Goal: Task Accomplishment & Management: Use online tool/utility

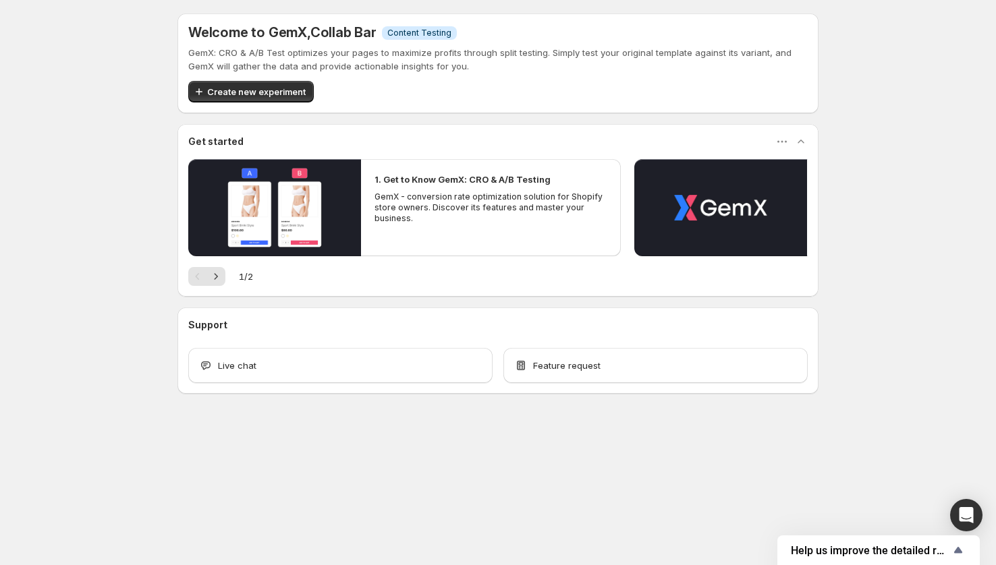
click at [255, 96] on span "Create new experiment" at bounding box center [256, 91] width 98 height 13
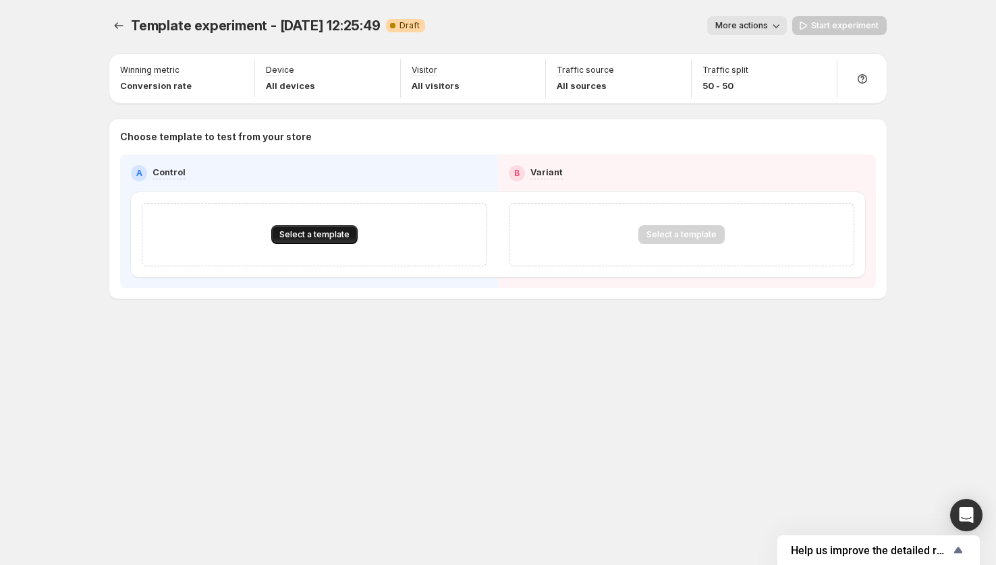
click at [296, 229] on button "Select a template" at bounding box center [314, 234] width 86 height 19
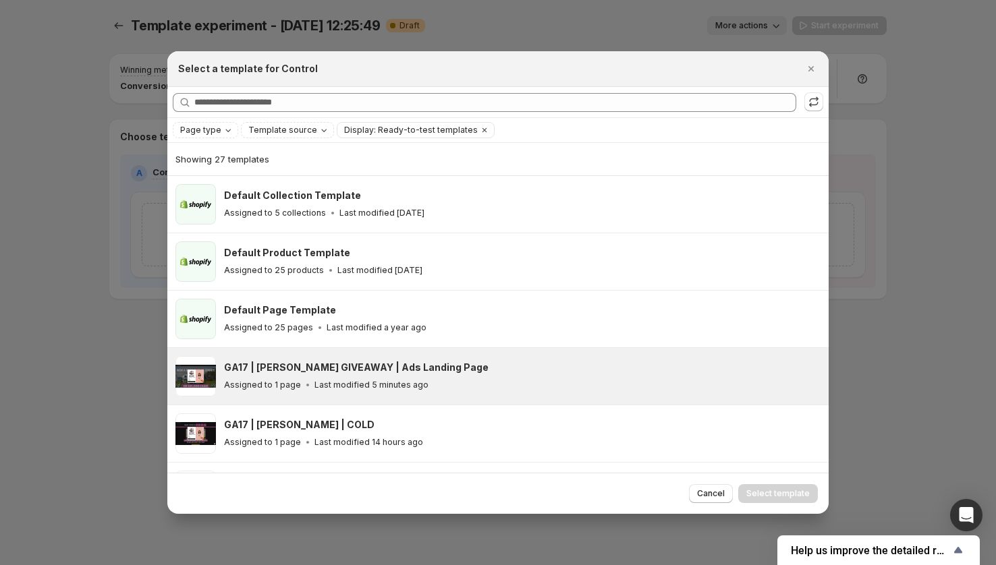
click at [430, 361] on div "GA17 | JIMNY GIVEAWAY | Ads Landing Page" at bounding box center [520, 367] width 592 height 13
click at [791, 496] on span "Select template" at bounding box center [777, 493] width 63 height 11
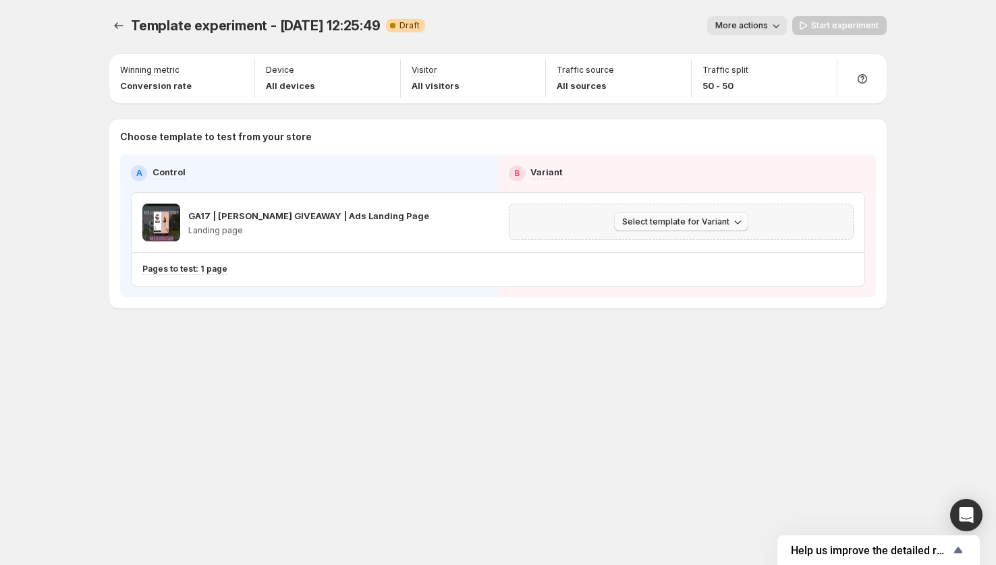
click at [689, 225] on span "Select template for Variant" at bounding box center [675, 222] width 107 height 11
click at [686, 250] on span "Select an existing template" at bounding box center [672, 250] width 114 height 11
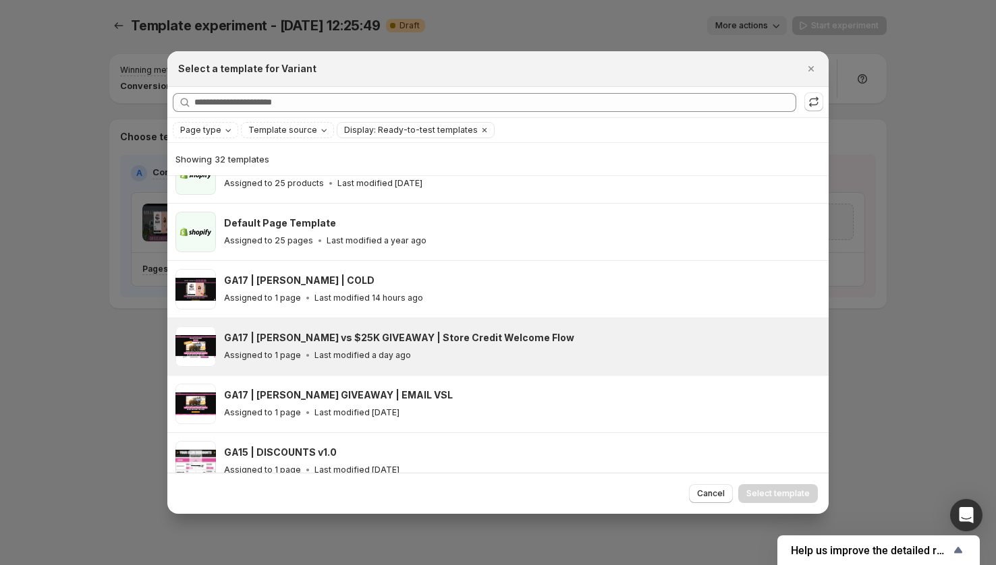
scroll to position [52, 0]
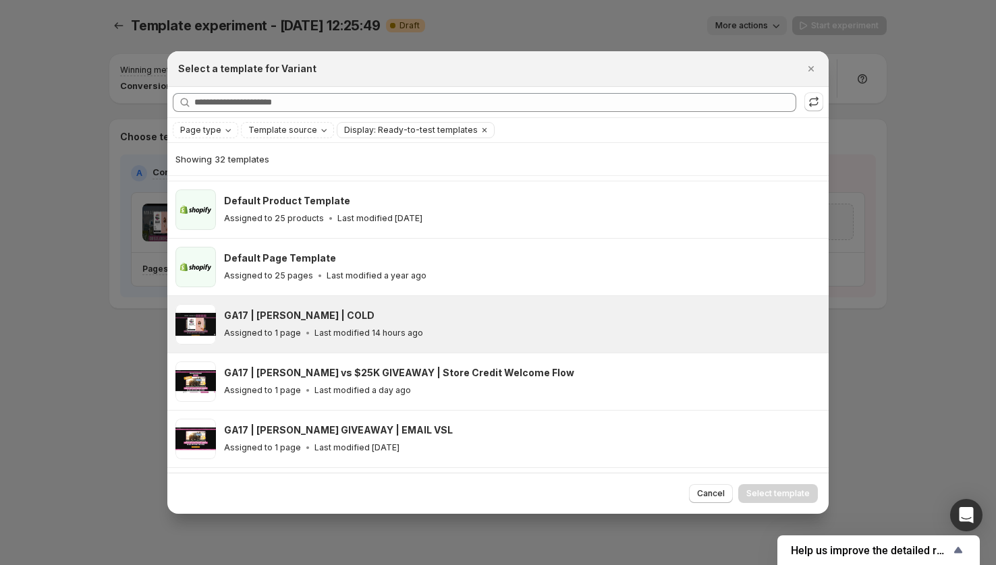
click at [378, 331] on p "Last modified 14 hours ago" at bounding box center [368, 333] width 109 height 11
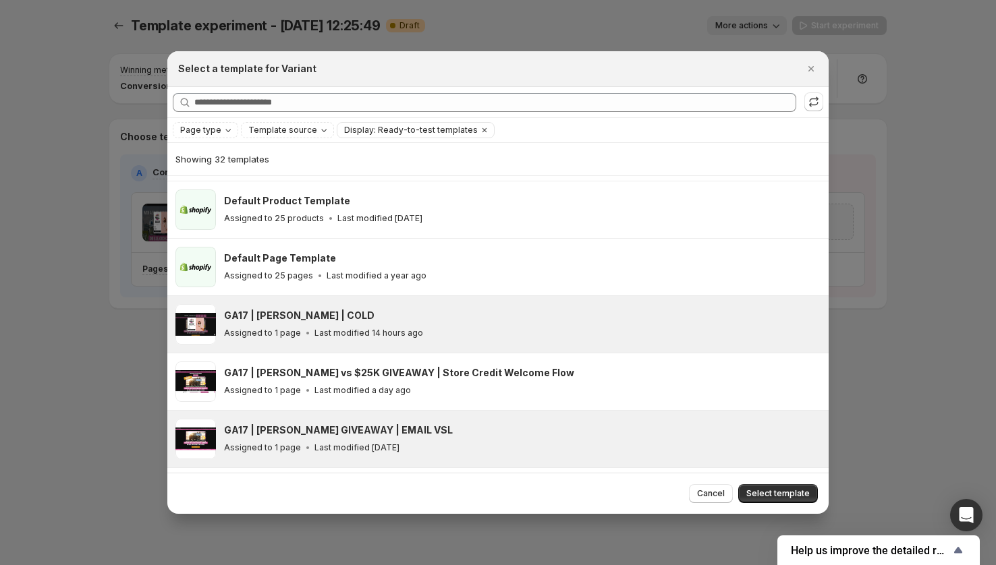
click at [716, 495] on span "Cancel" at bounding box center [711, 493] width 28 height 11
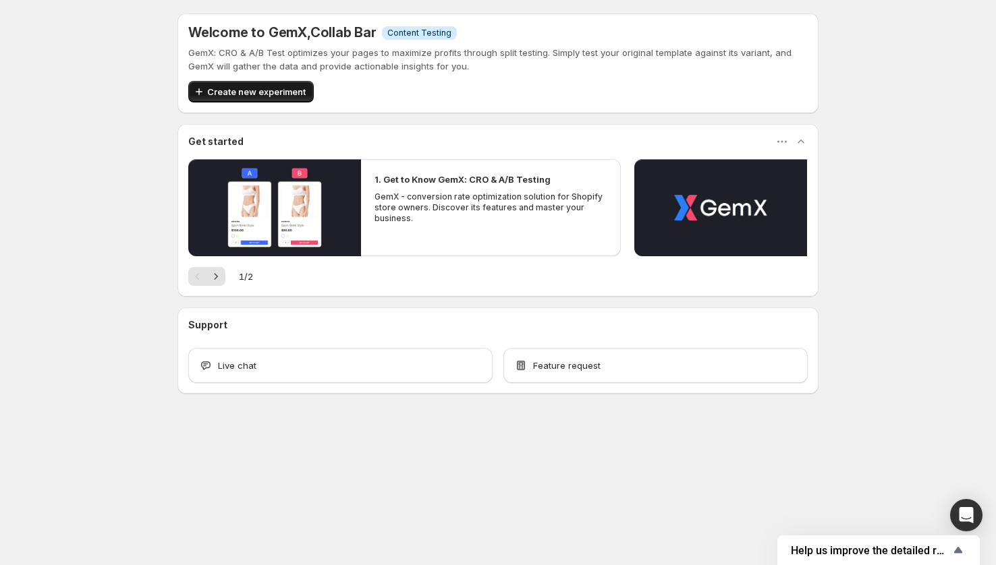
click at [256, 96] on span "Create new experiment" at bounding box center [256, 91] width 98 height 13
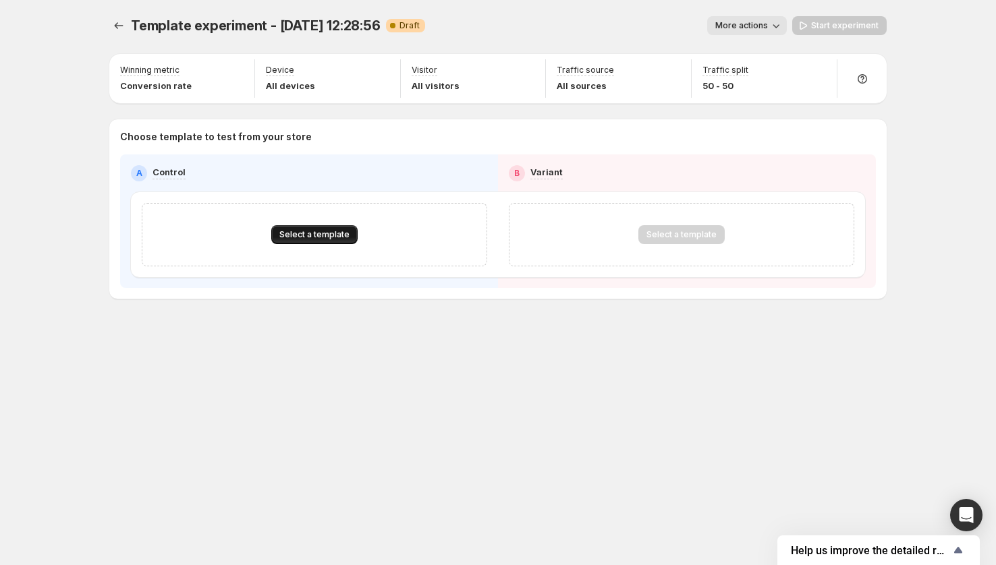
click at [309, 239] on span "Select a template" at bounding box center [314, 234] width 70 height 11
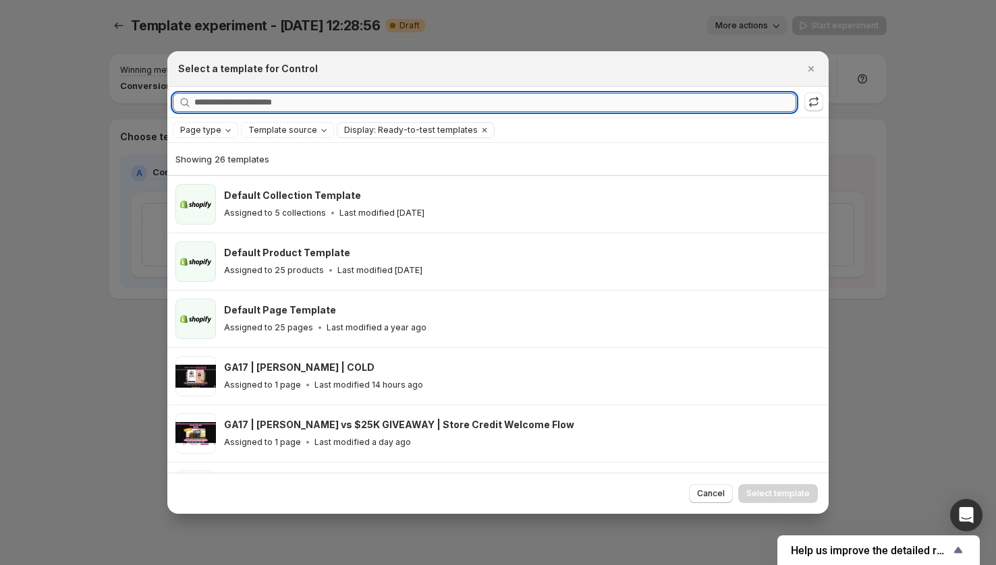
click at [330, 111] on input "Searching all templates" at bounding box center [495, 102] width 602 height 19
type input "**"
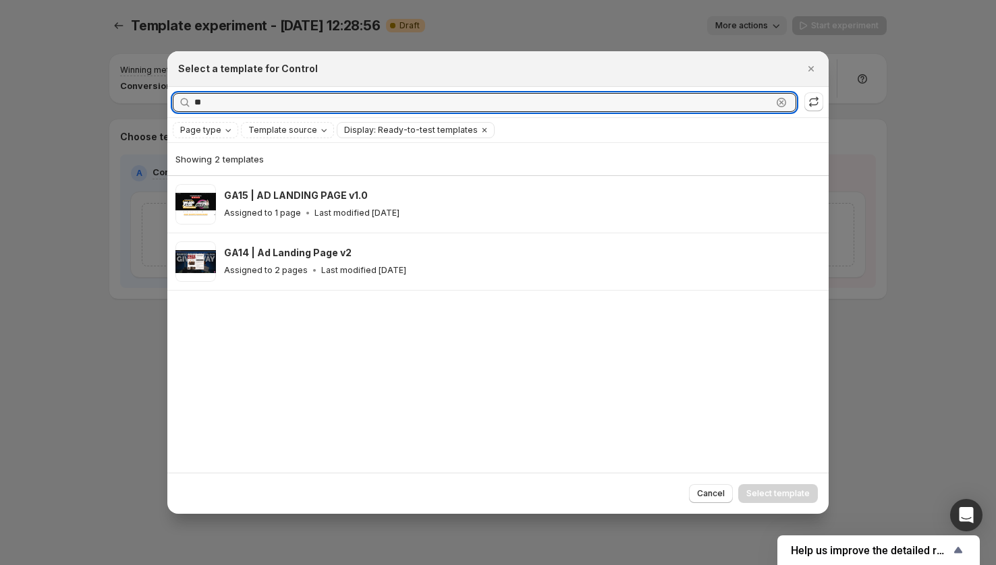
drag, startPoint x: 163, startPoint y: 97, endPoint x: 145, endPoint y: 96, distance: 17.6
click at [145, 565] on div "Select a template for Control Searching all templates ** Clear Page type Templa…" at bounding box center [498, 565] width 996 height 0
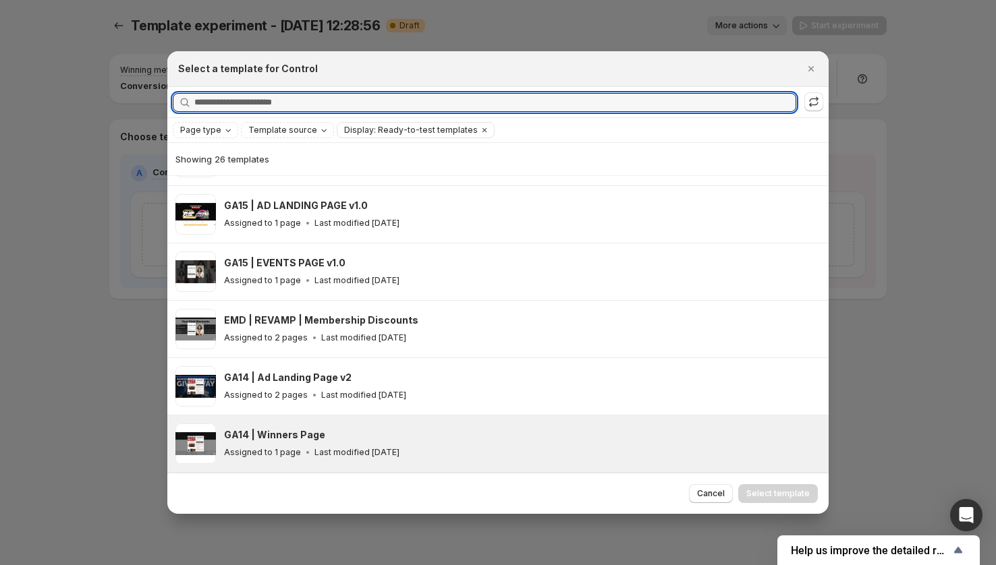
scroll to position [731, 0]
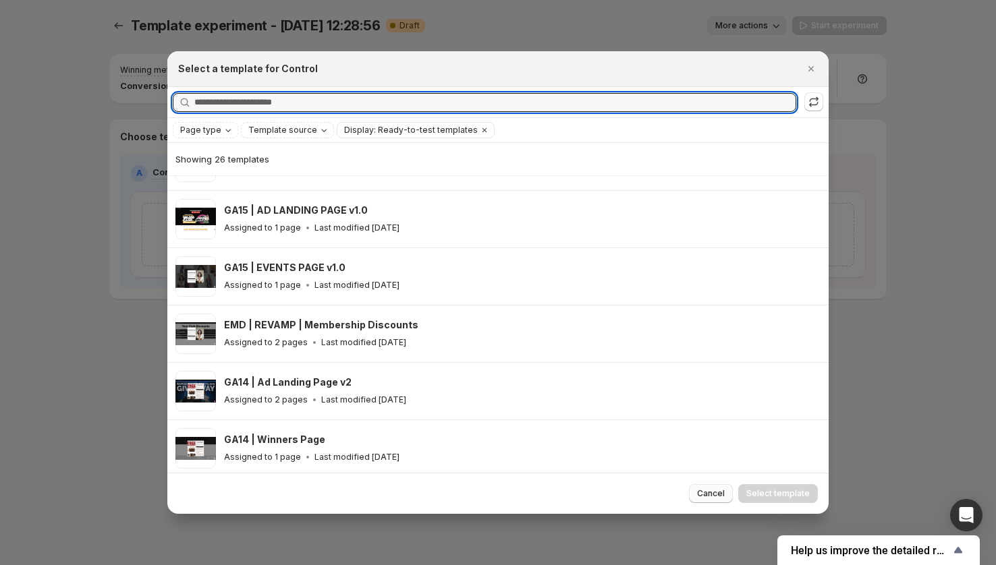
click at [714, 492] on span "Cancel" at bounding box center [711, 493] width 28 height 11
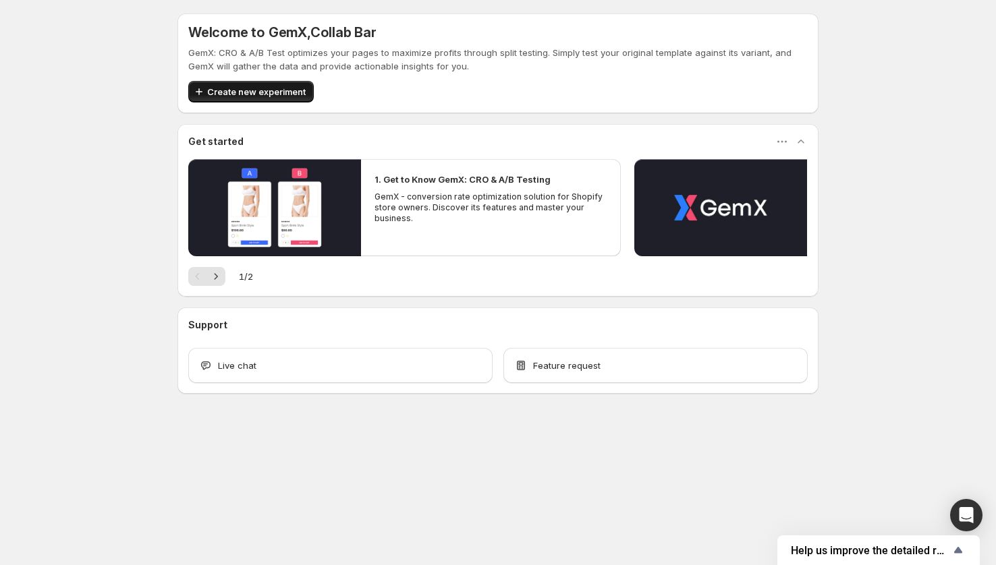
click at [252, 99] on button "Create new experiment" at bounding box center [250, 92] width 125 height 22
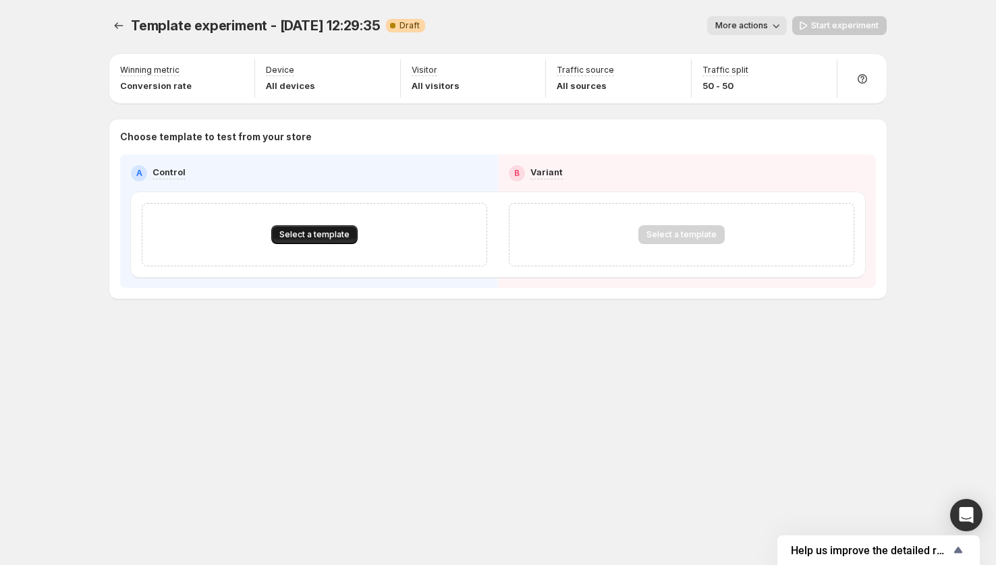
click at [330, 233] on span "Select a template" at bounding box center [314, 234] width 70 height 11
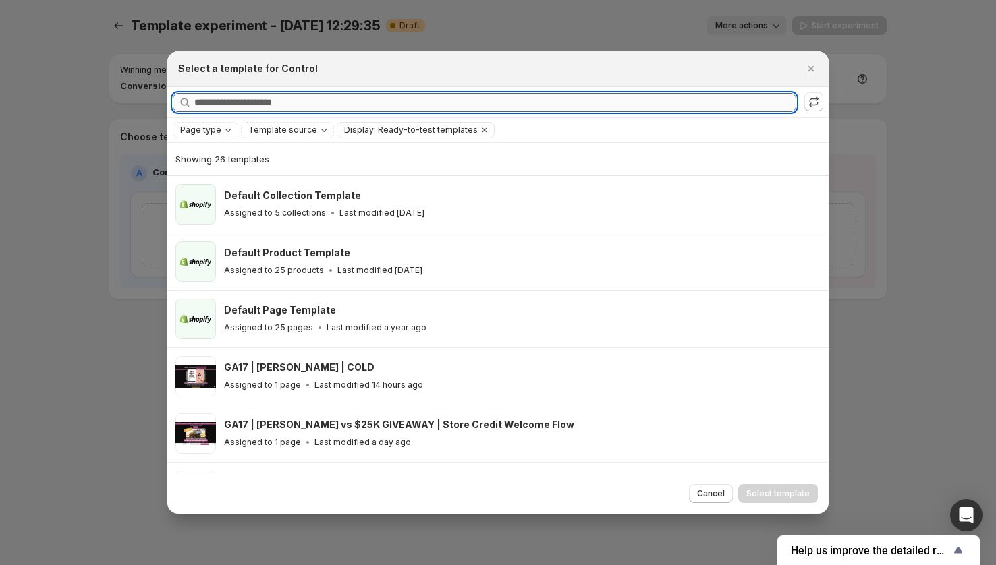
click at [311, 109] on input "Searching all templates" at bounding box center [495, 102] width 602 height 19
paste input "**********"
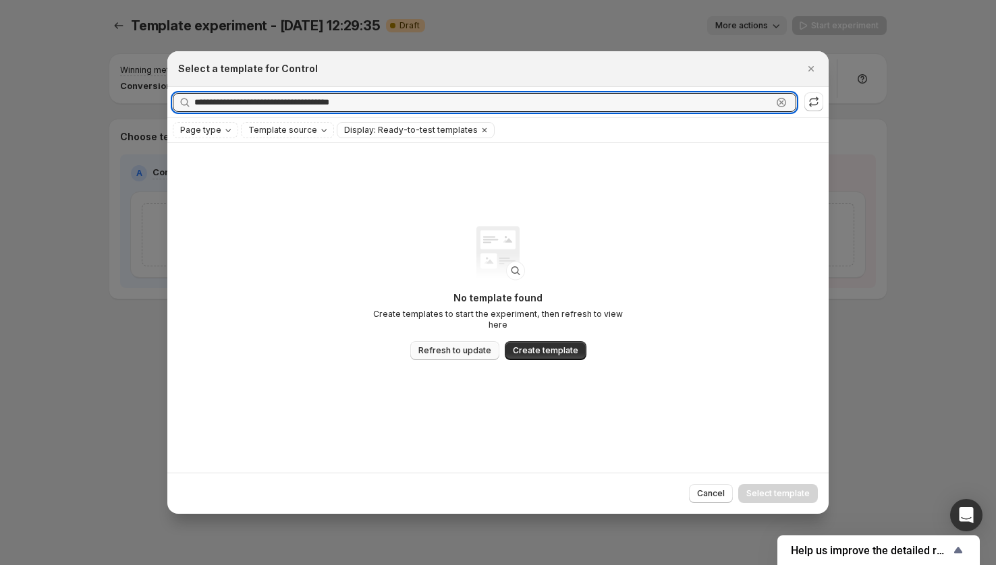
type input "**********"
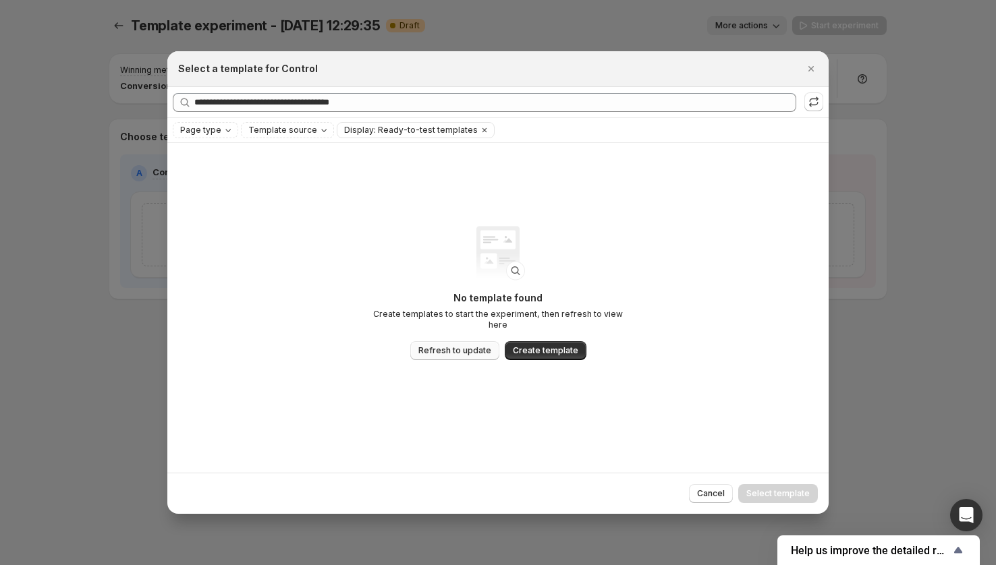
click at [448, 345] on span "Refresh to update" at bounding box center [454, 350] width 73 height 11
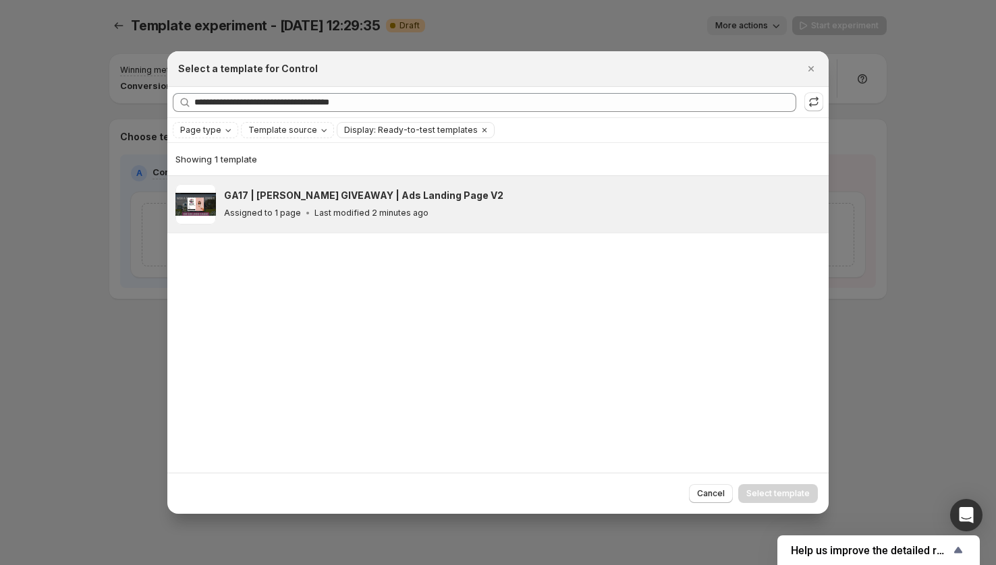
click at [329, 215] on p "Last modified 2 minutes ago" at bounding box center [371, 213] width 114 height 11
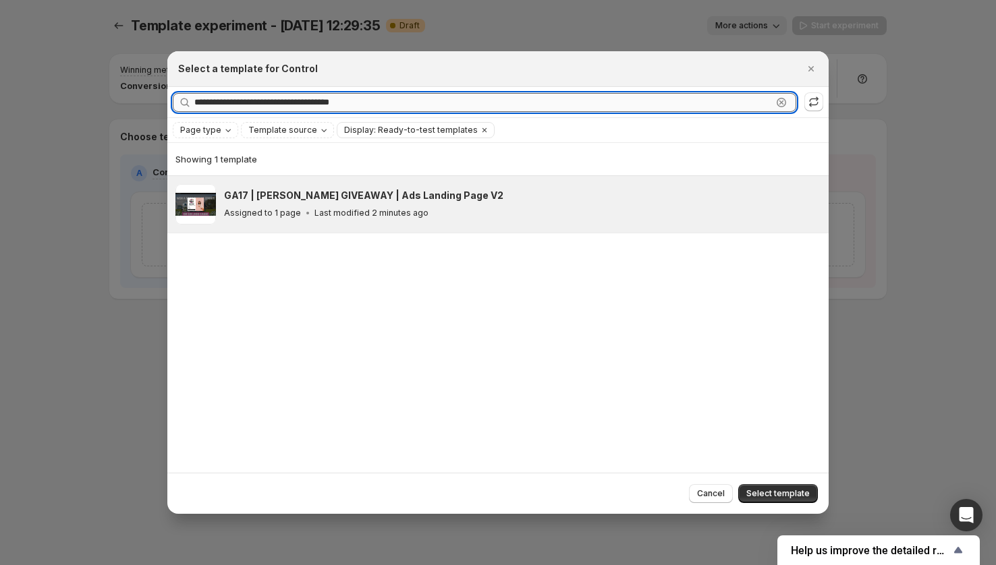
click at [391, 105] on input "**********" at bounding box center [482, 102] width 577 height 19
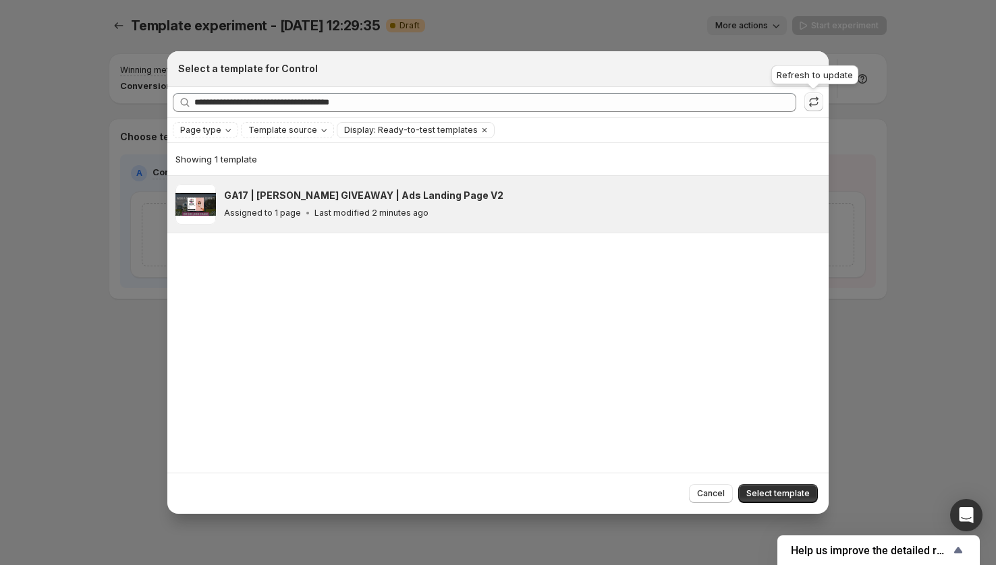
click at [818, 95] on icon ":rf:" at bounding box center [813, 101] width 13 height 13
click at [711, 491] on span "Cancel" at bounding box center [711, 493] width 28 height 11
